Goal: Information Seeking & Learning: Learn about a topic

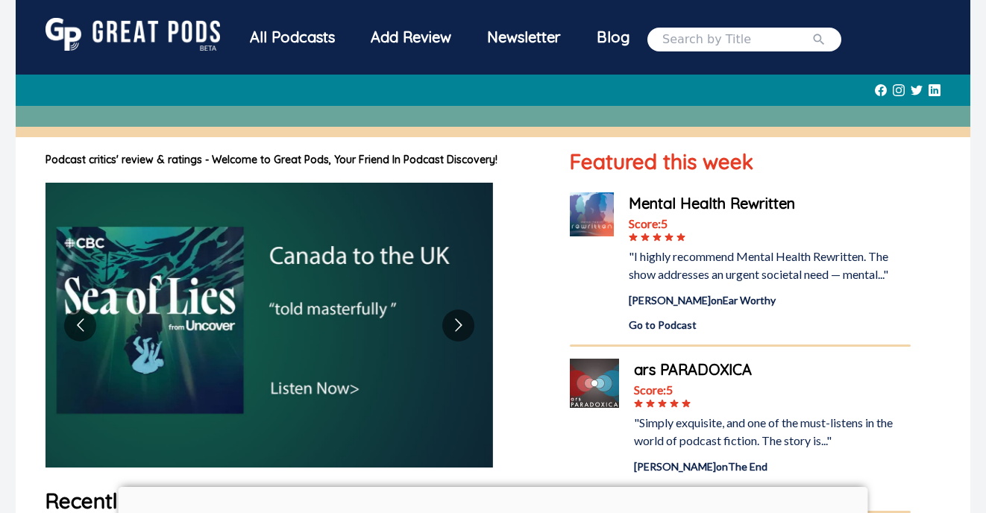
click at [635, 207] on div "Mental Health Rewritten" at bounding box center [770, 204] width 282 height 22
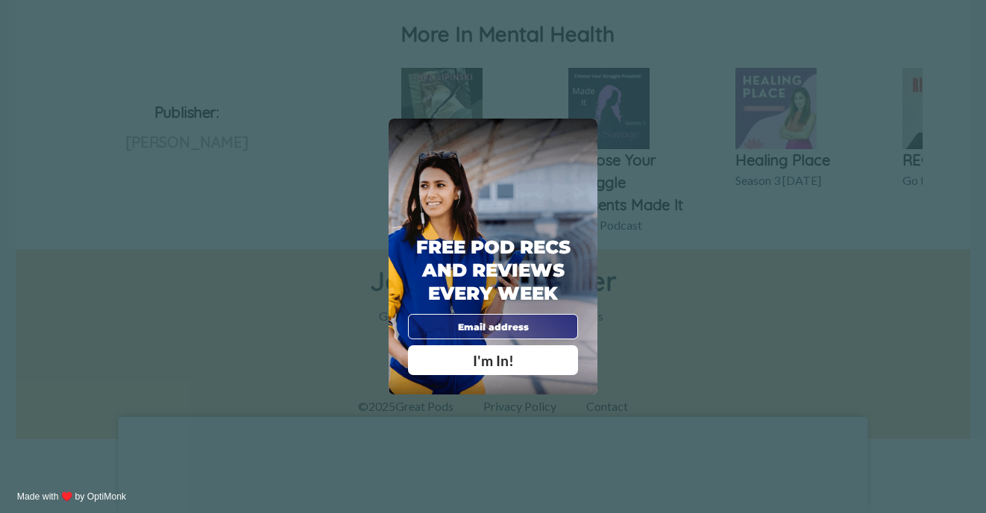
scroll to position [874, 0]
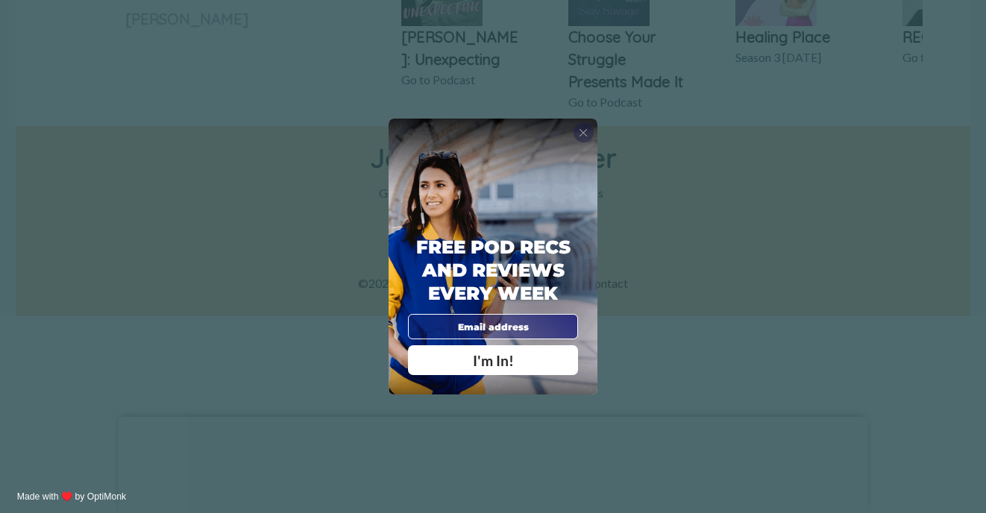
click at [582, 134] on span "X" at bounding box center [583, 132] width 9 height 13
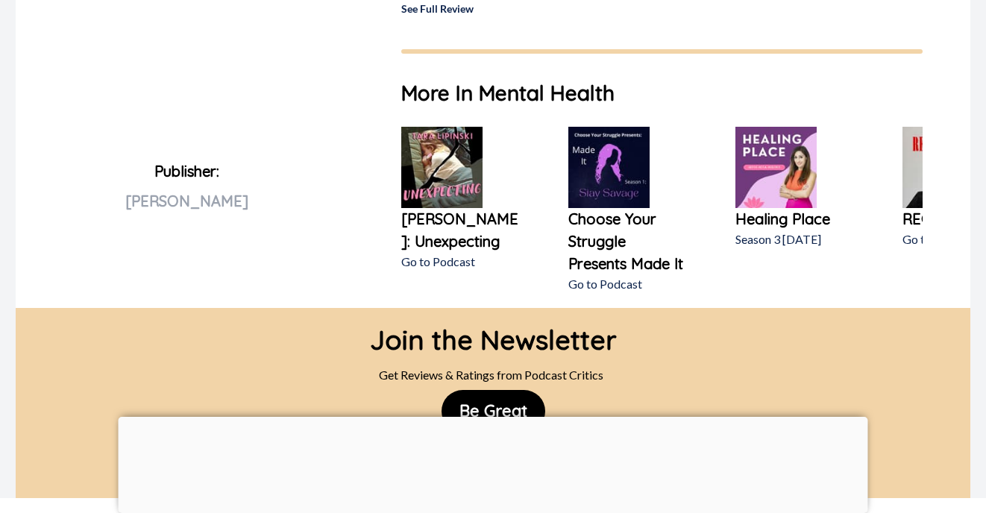
scroll to position [582, 0]
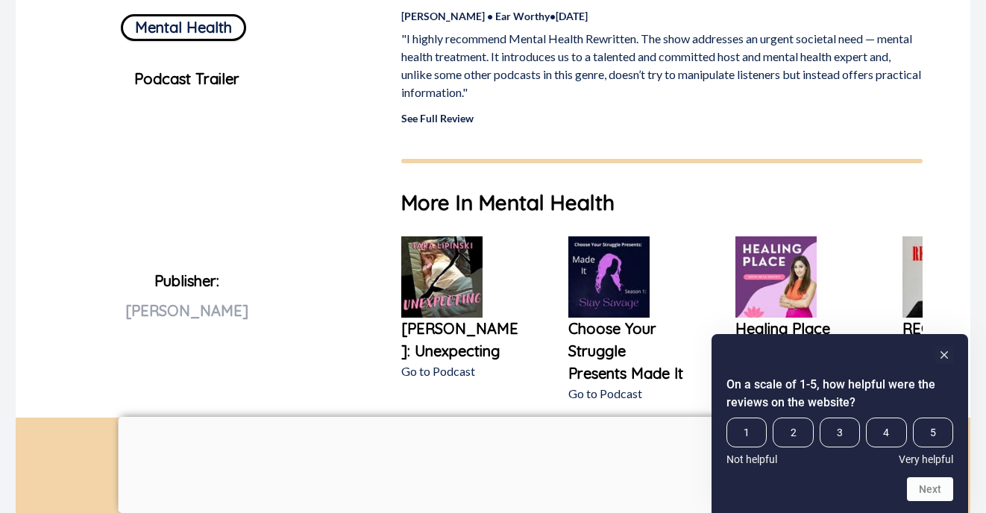
click at [419, 88] on p ""I highly recommend Mental Health Rewritten. The show addresses an urgent socie…" at bounding box center [662, 66] width 522 height 72
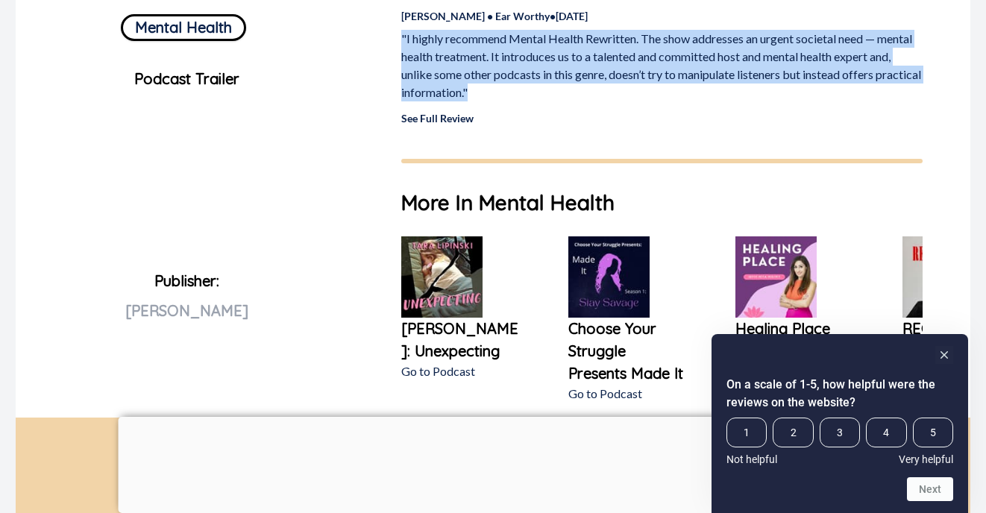
click at [419, 88] on p ""I highly recommend Mental Health Rewritten. The show addresses an urgent socie…" at bounding box center [662, 66] width 522 height 72
click at [457, 88] on p ""I highly recommend Mental Health Rewritten. The show addresses an urgent socie…" at bounding box center [662, 66] width 522 height 72
